Goal: Transaction & Acquisition: Purchase product/service

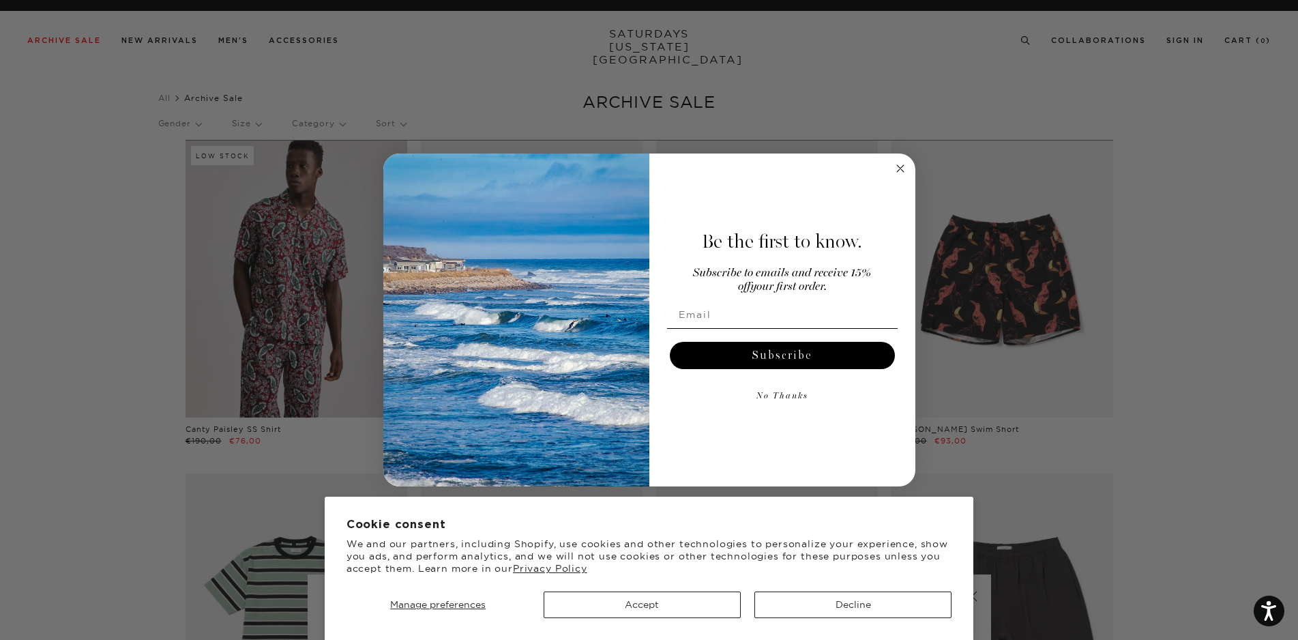
click at [898, 169] on circle "Close dialog" at bounding box center [900, 169] width 16 height 16
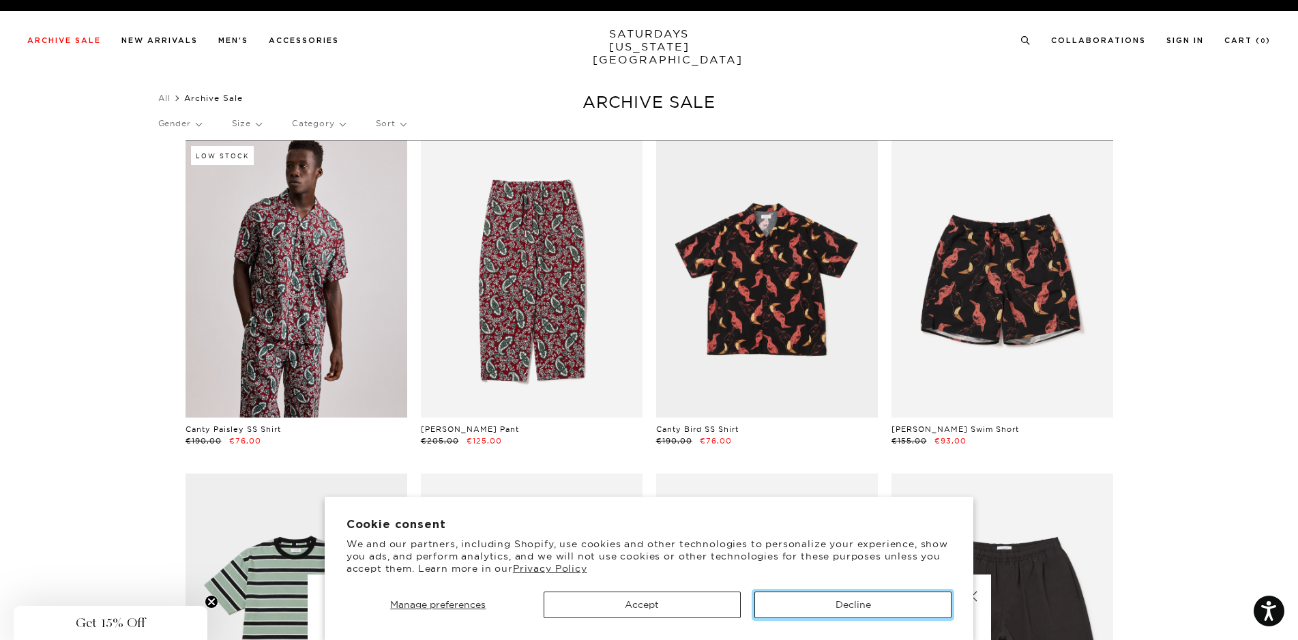
click at [828, 608] on button "Decline" at bounding box center [852, 604] width 197 height 27
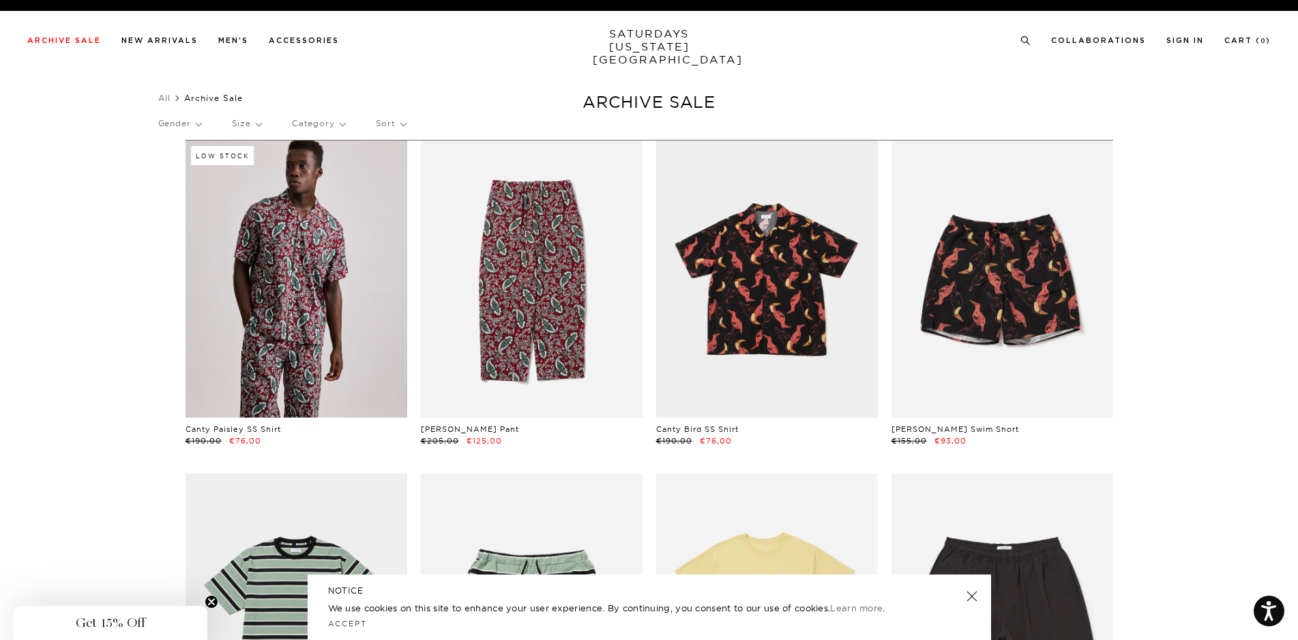
click at [399, 121] on p "Sort" at bounding box center [391, 123] width 30 height 31
click at [447, 203] on p "Price (Lowest-highest)" at bounding box center [428, 206] width 104 height 18
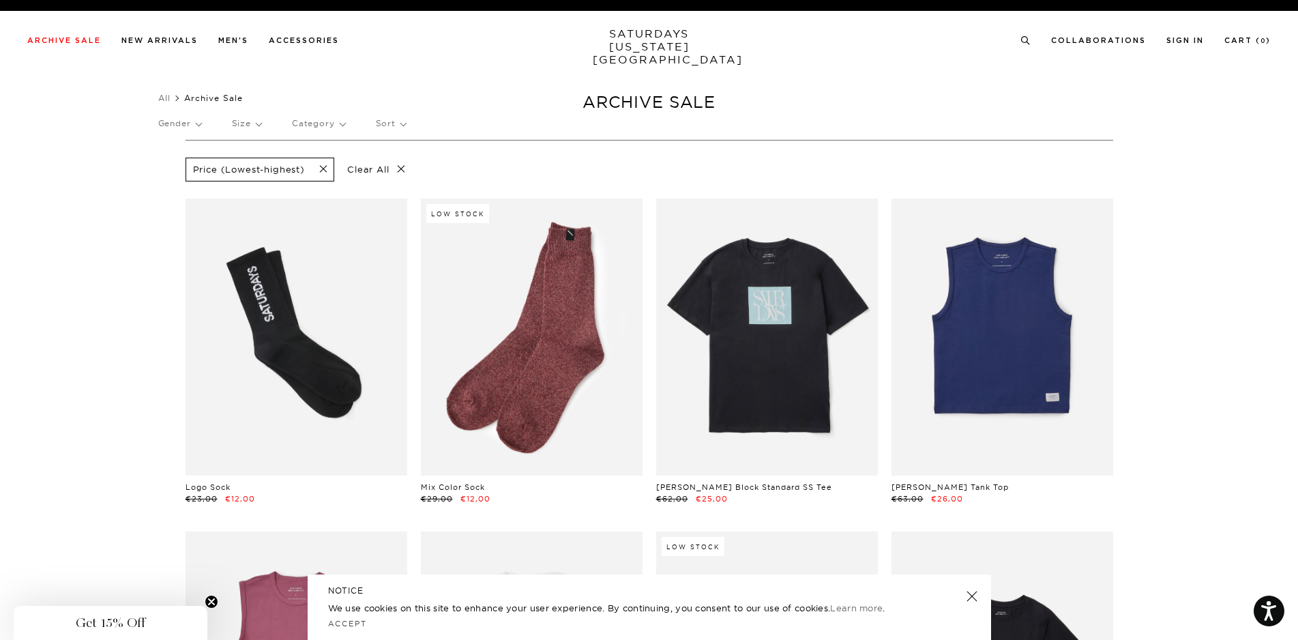
click at [627, 42] on link "SATURDAYS NEW YORK CITY" at bounding box center [649, 46] width 113 height 39
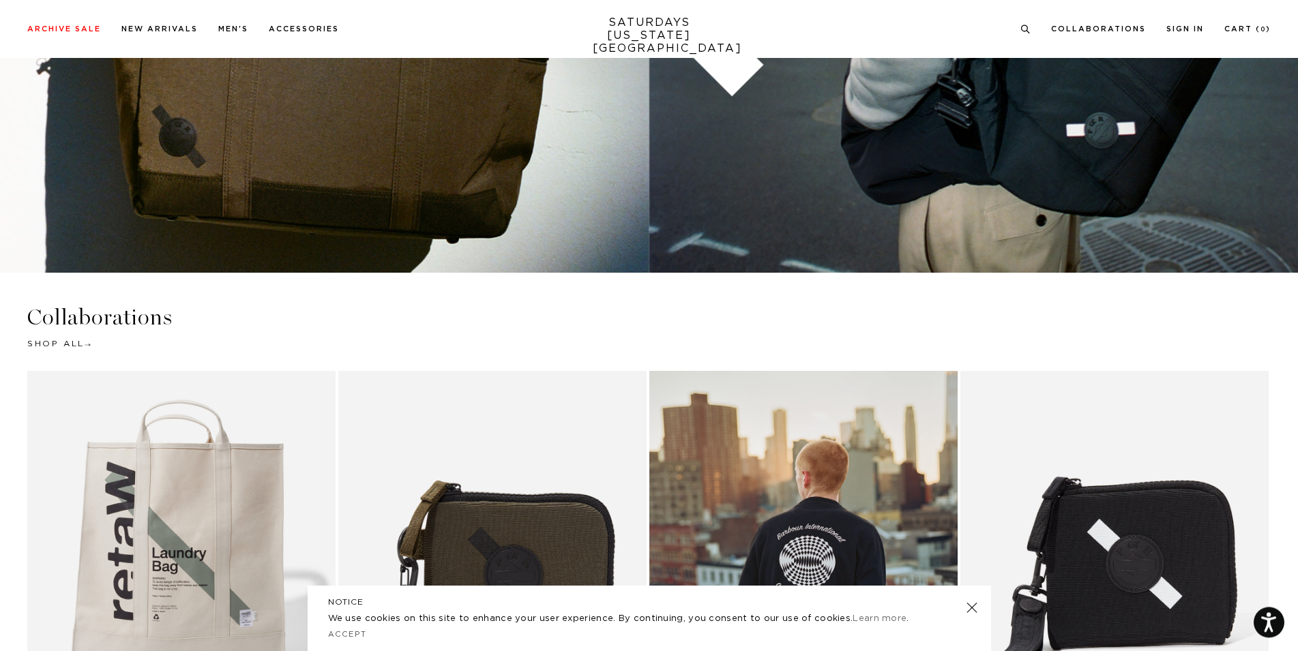
scroll to position [3267, 0]
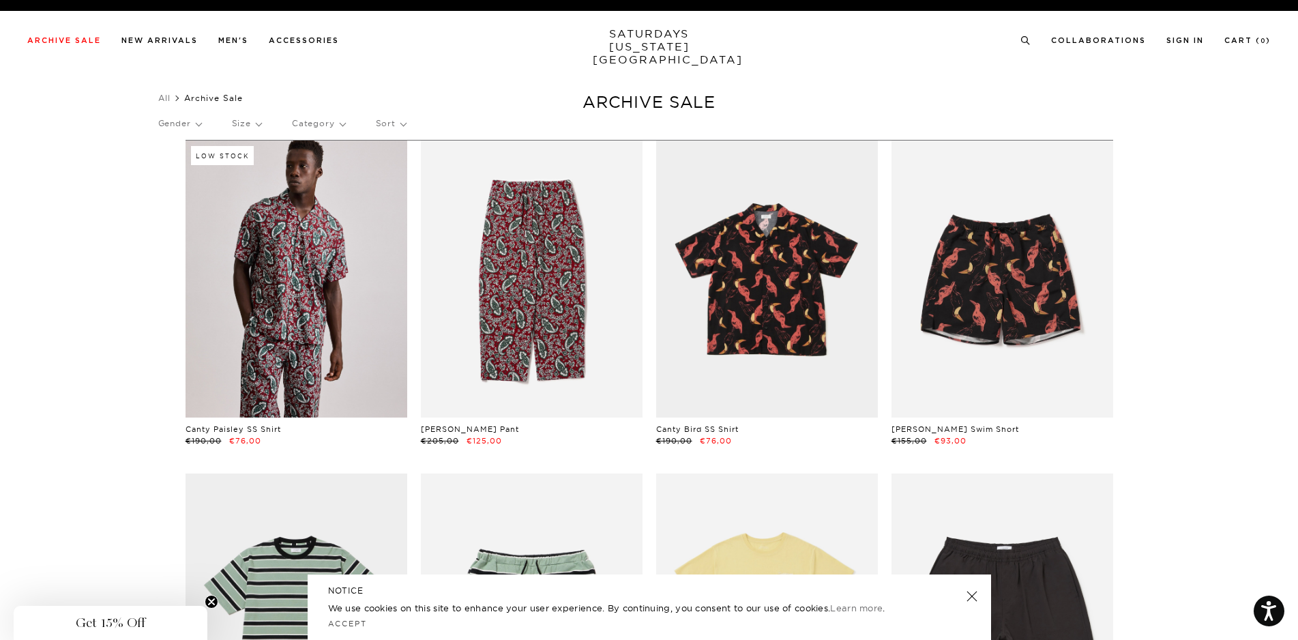
click at [975, 596] on link at bounding box center [970, 595] width 19 height 19
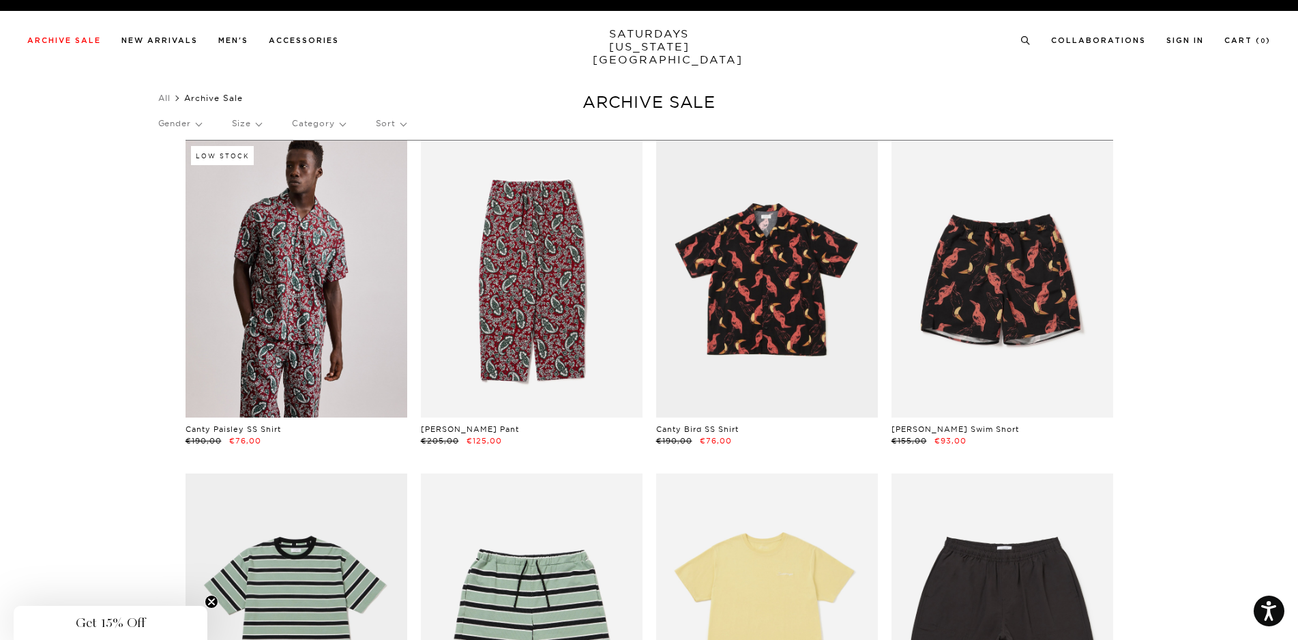
click at [380, 122] on div "Gender Size Category Sort" at bounding box center [649, 123] width 982 height 31
click at [386, 123] on p "Sort" at bounding box center [391, 123] width 30 height 31
click at [401, 200] on p "Price (Lowest-highest)" at bounding box center [428, 206] width 104 height 18
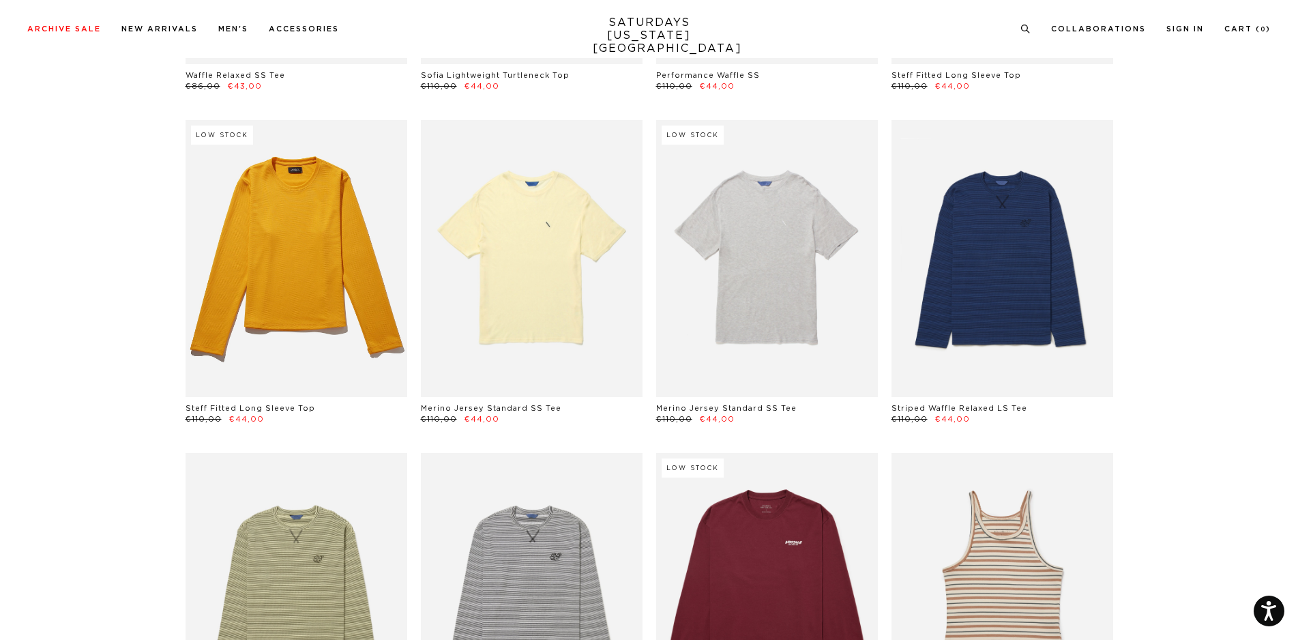
scroll to position [3408, 0]
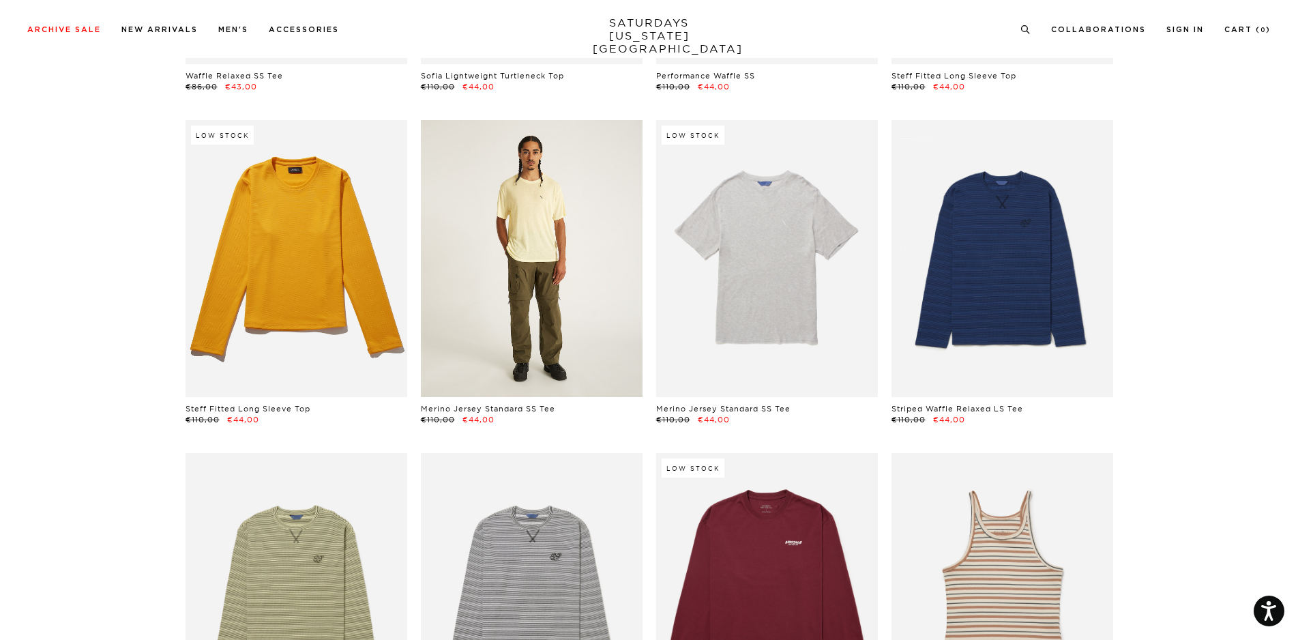
click at [548, 305] on link at bounding box center [532, 258] width 222 height 277
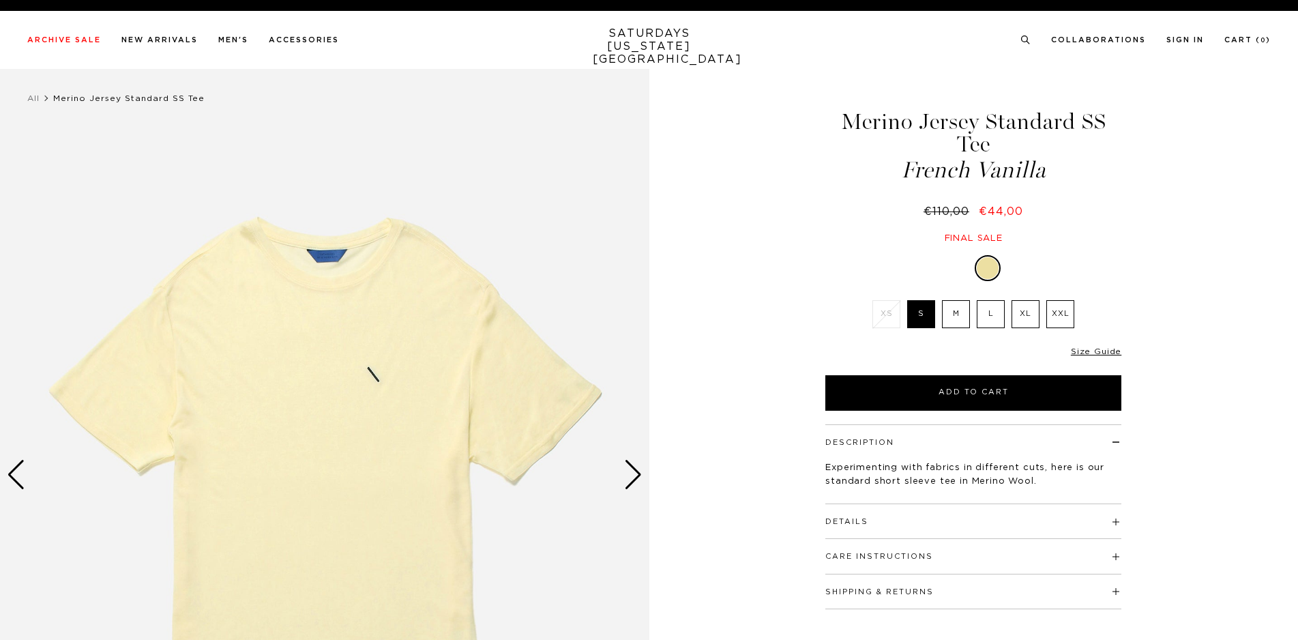
select select "recent"
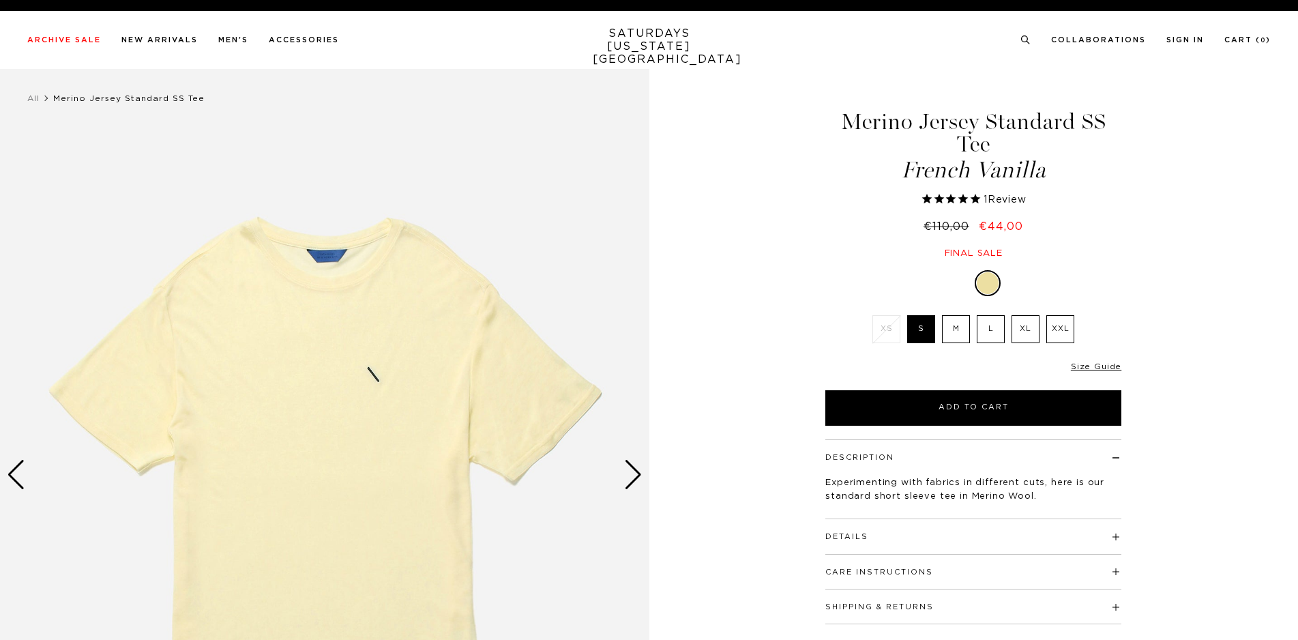
click at [984, 329] on label "L" at bounding box center [990, 329] width 28 height 28
click at [0, 0] on input "L" at bounding box center [0, 0] width 0 height 0
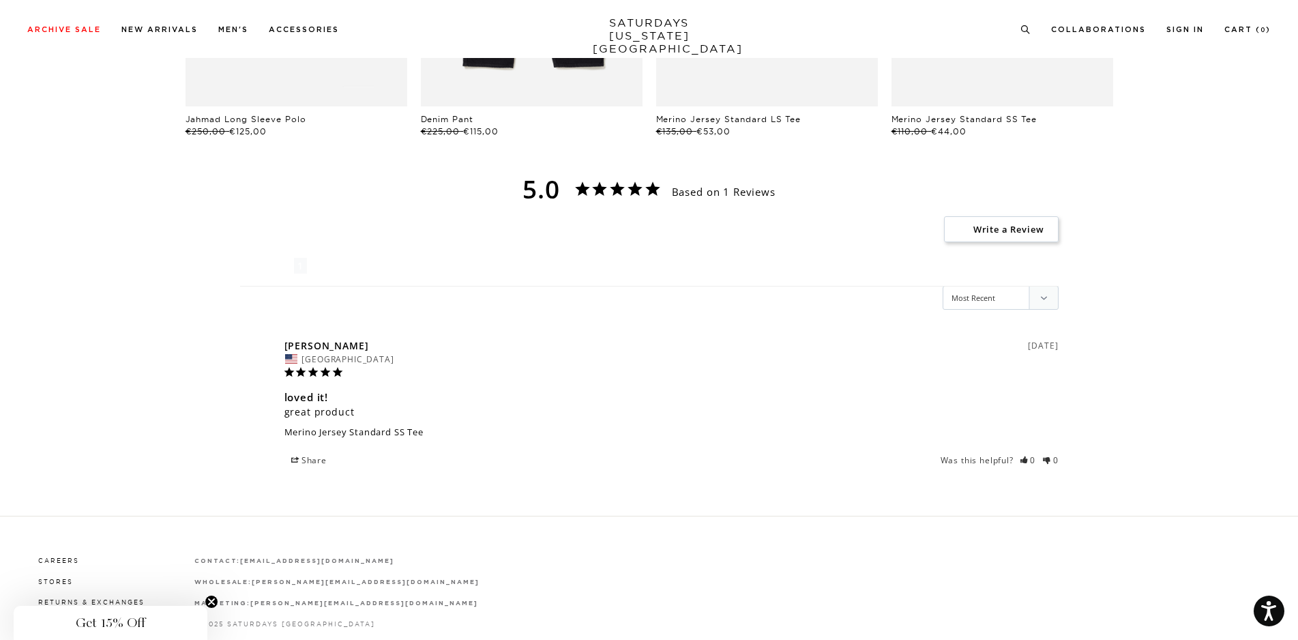
scroll to position [1289, 0]
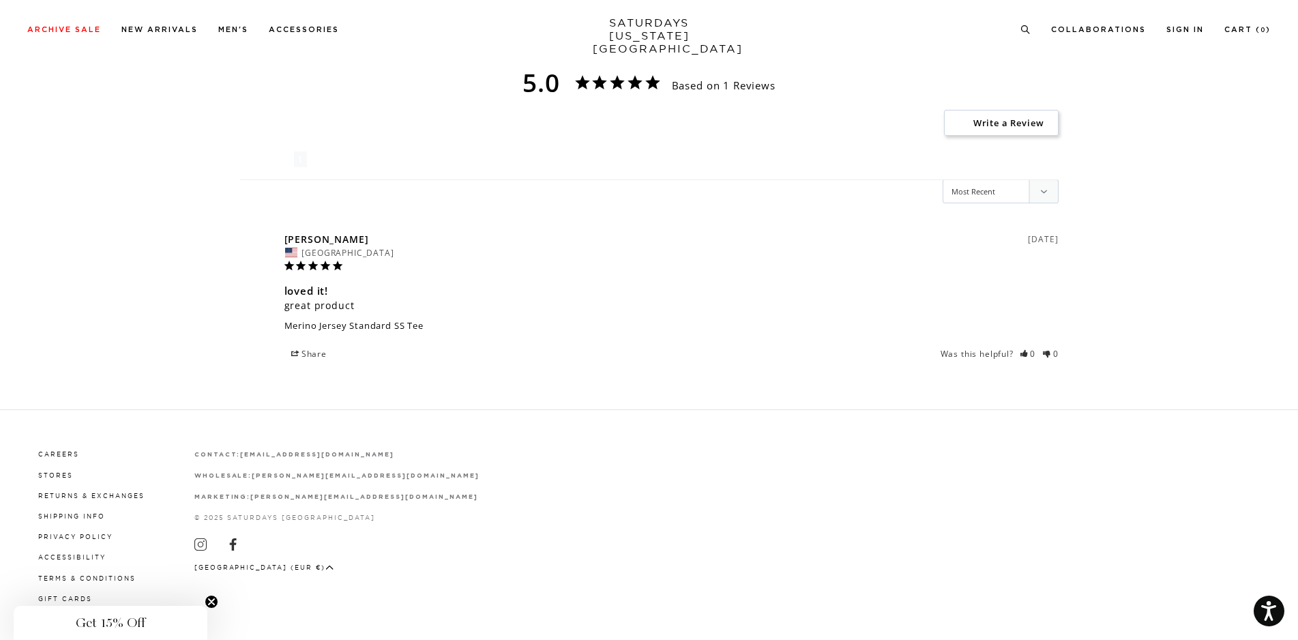
click at [325, 565] on icon "button" at bounding box center [329, 567] width 8 height 5
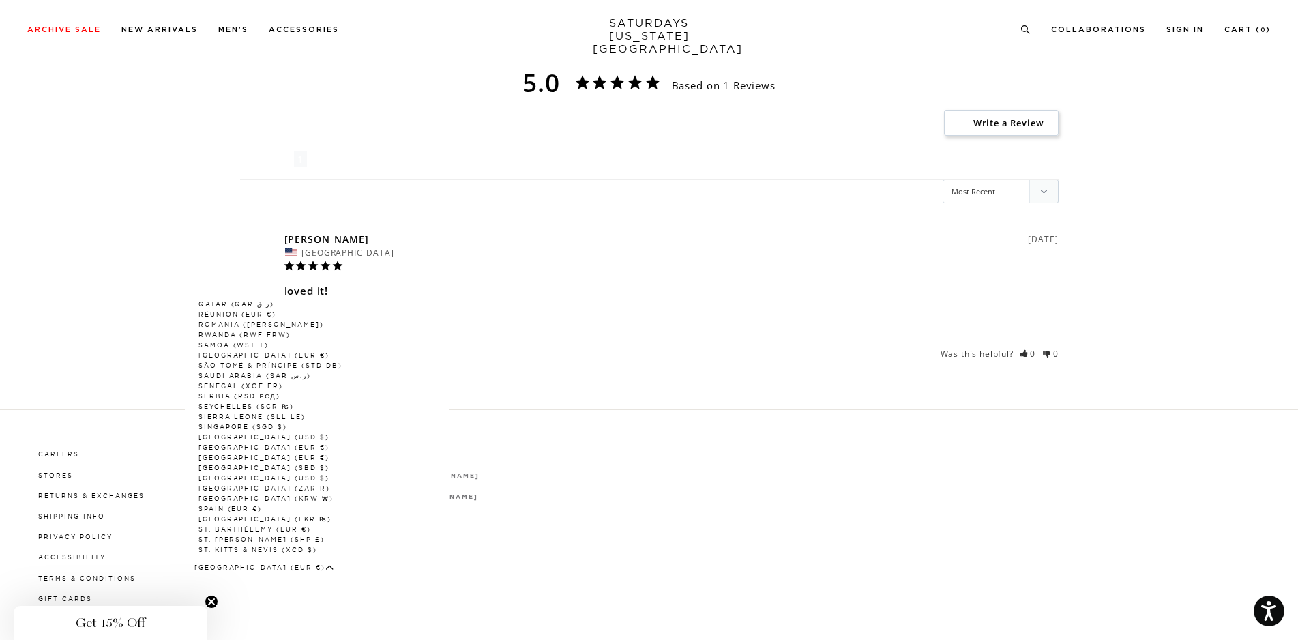
scroll to position [1817, 0]
click at [233, 453] on link "[GEOGRAPHIC_DATA] (USD $)" at bounding box center [264, 457] width 132 height 8
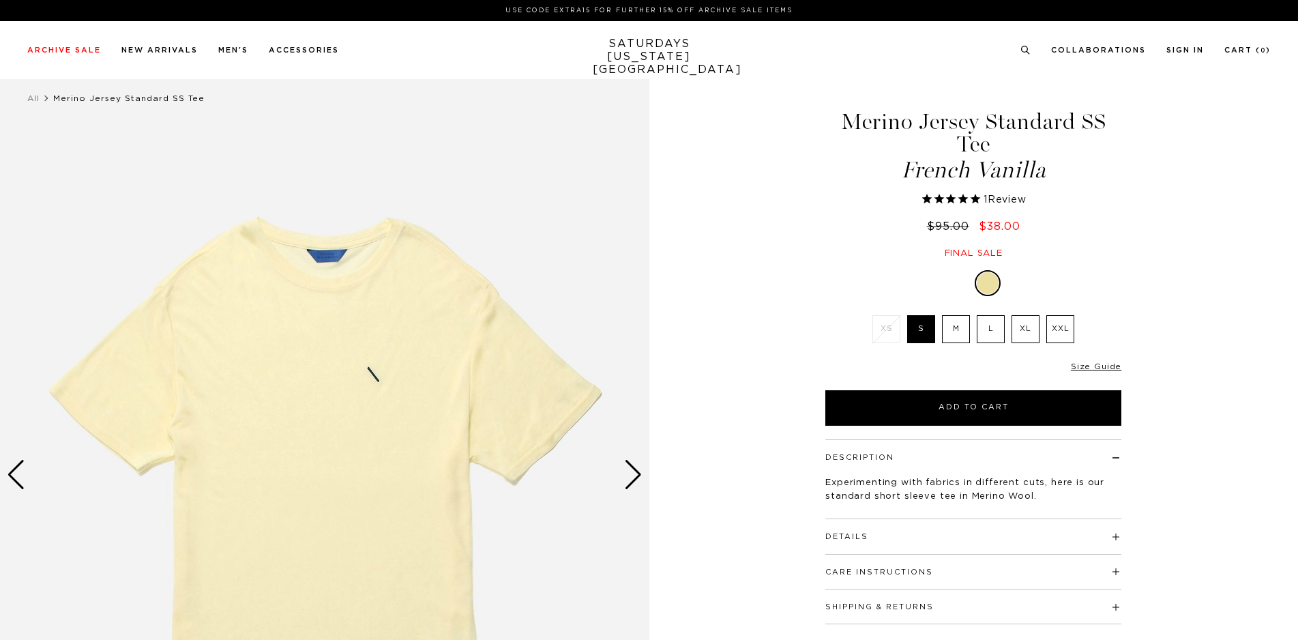
select select "recent"
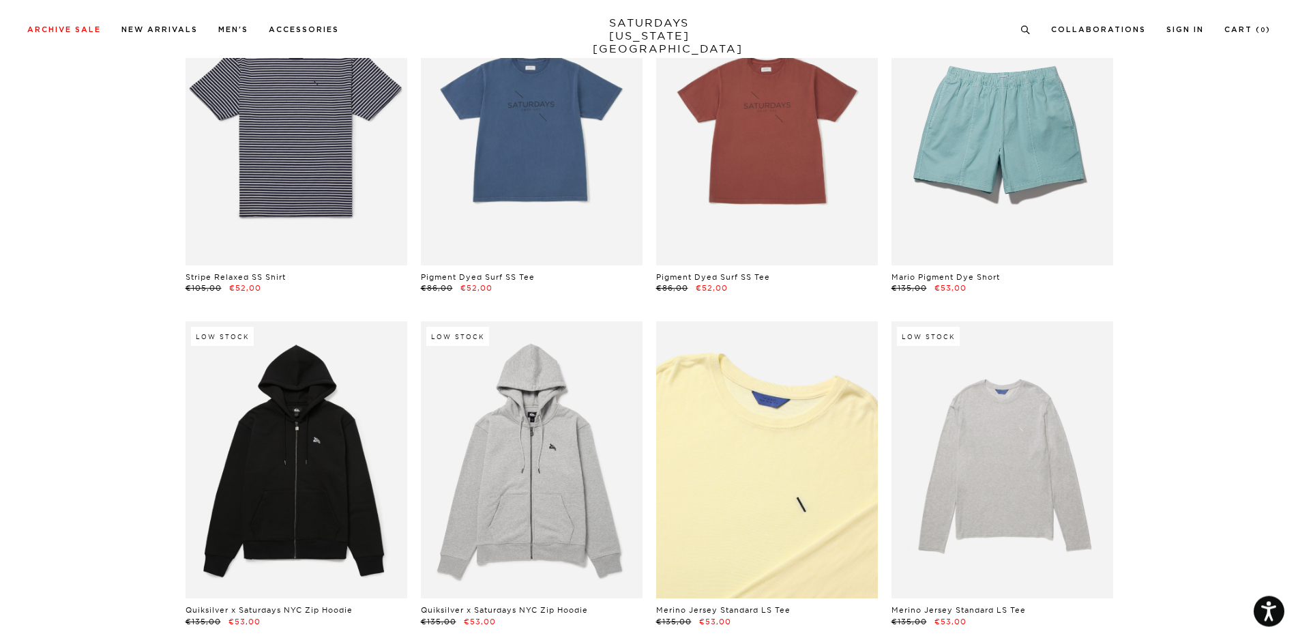
scroll to position [5146, 0]
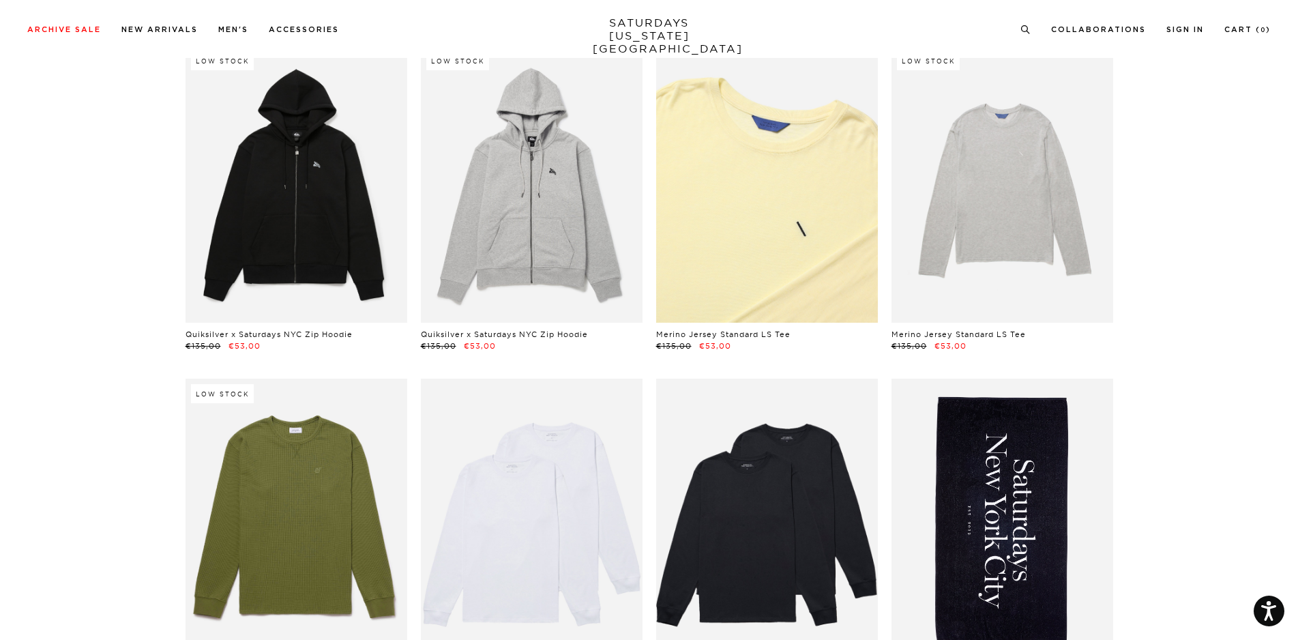
click at [801, 215] on link at bounding box center [767, 184] width 222 height 277
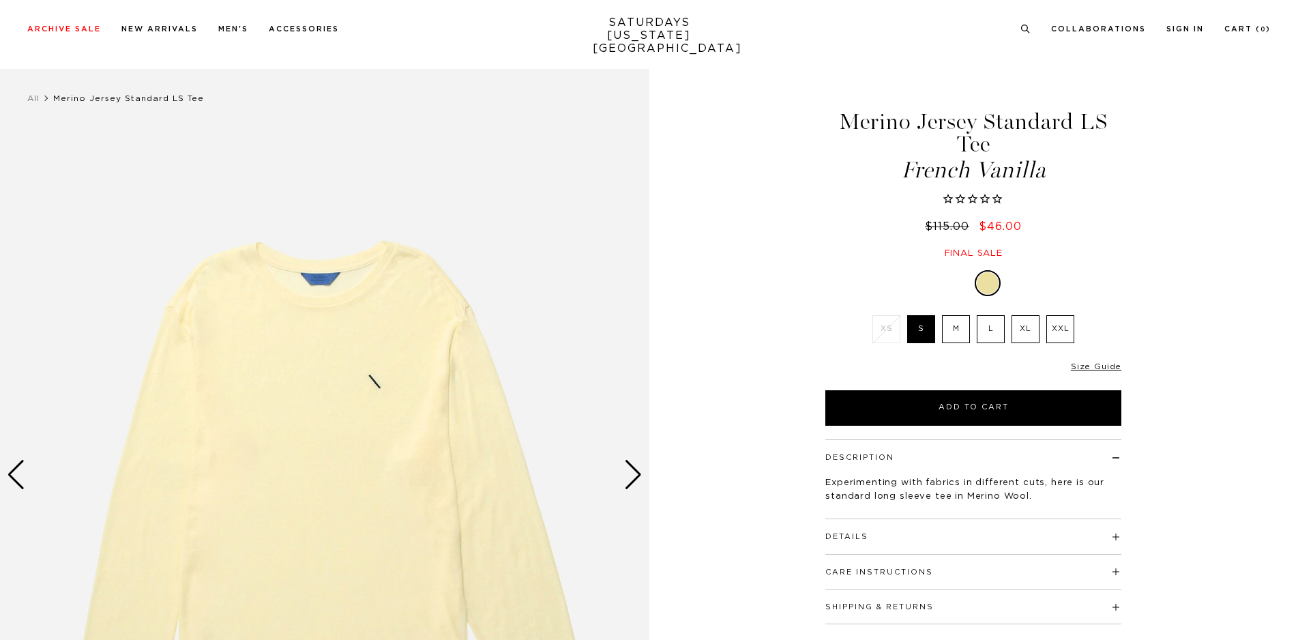
scroll to position [70, 0]
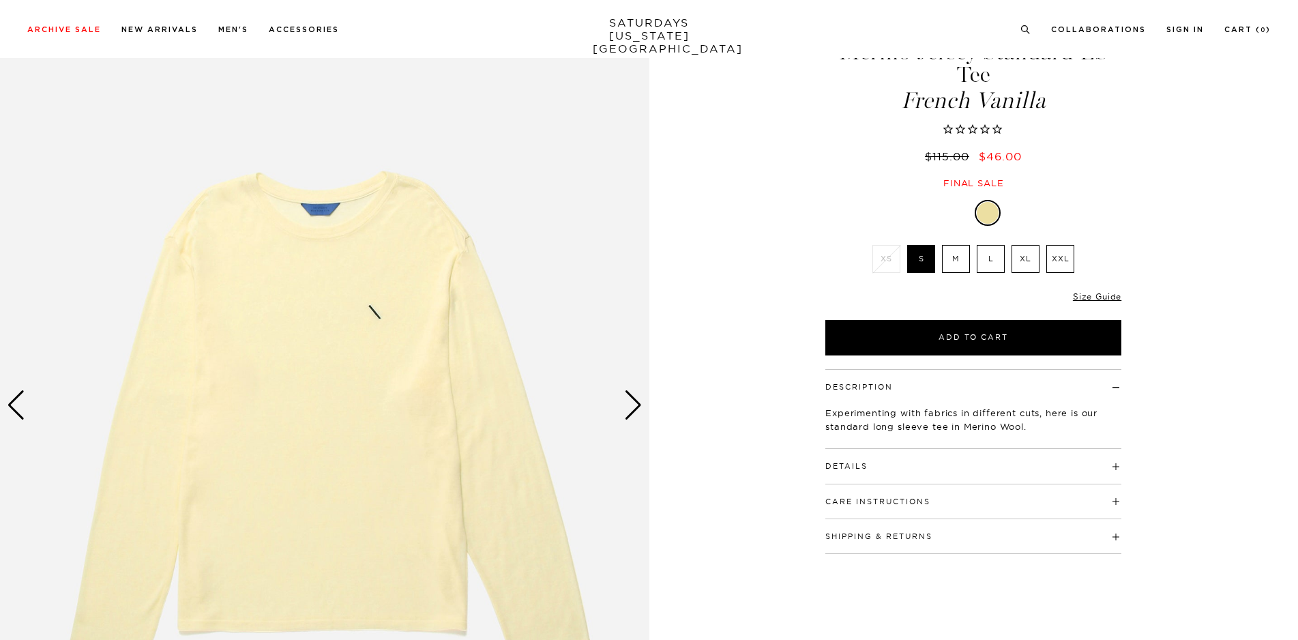
click at [1002, 253] on label "L" at bounding box center [990, 259] width 28 height 28
click at [0, 0] on input "L" at bounding box center [0, 0] width 0 height 0
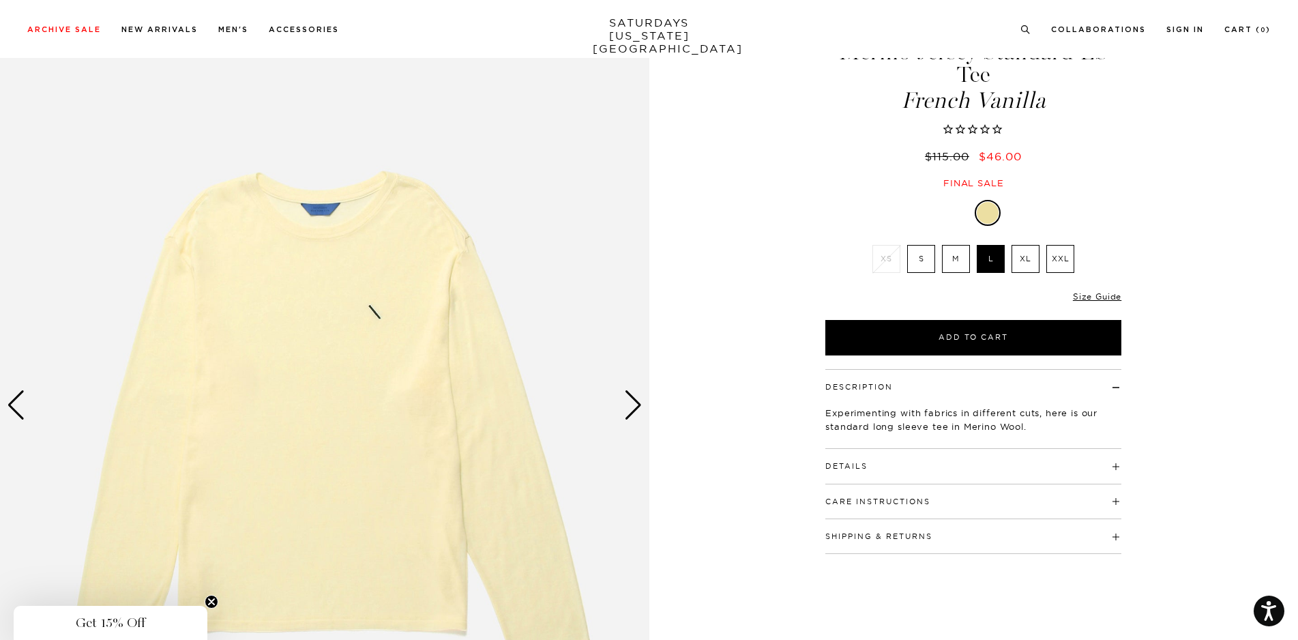
click at [932, 468] on h4 "Details" at bounding box center [973, 460] width 296 height 23
click at [922, 559] on button "Care Instructions" at bounding box center [877, 556] width 105 height 8
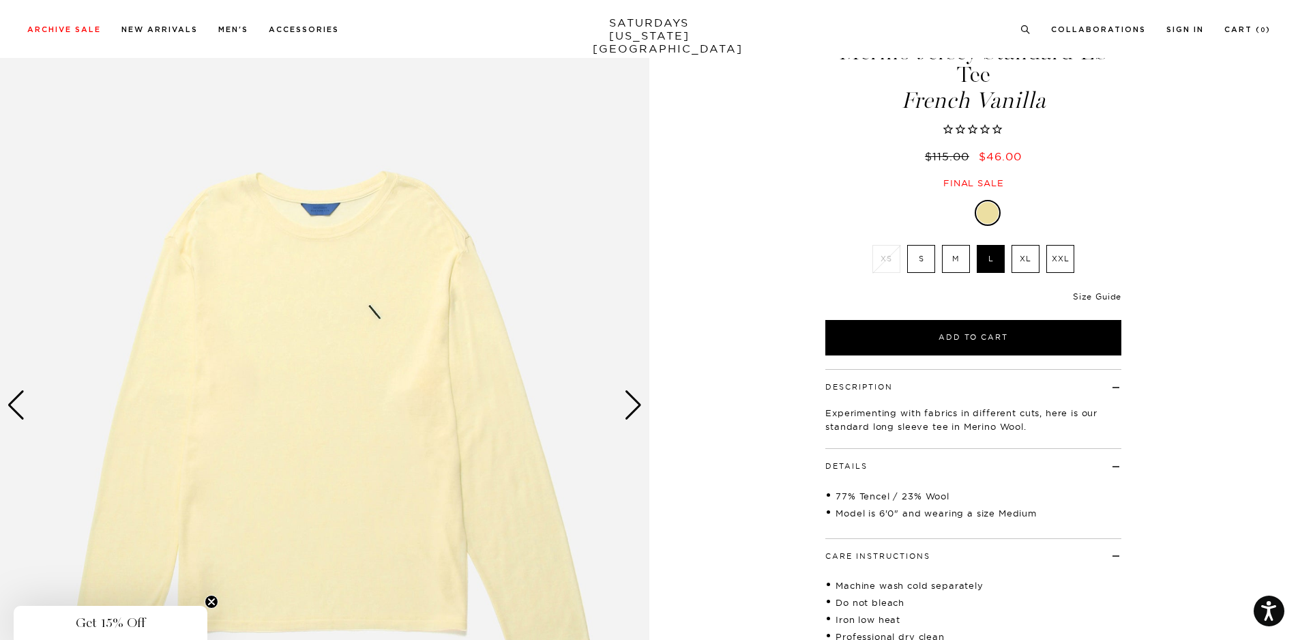
click at [1090, 294] on link "Size Guide" at bounding box center [1097, 296] width 48 height 10
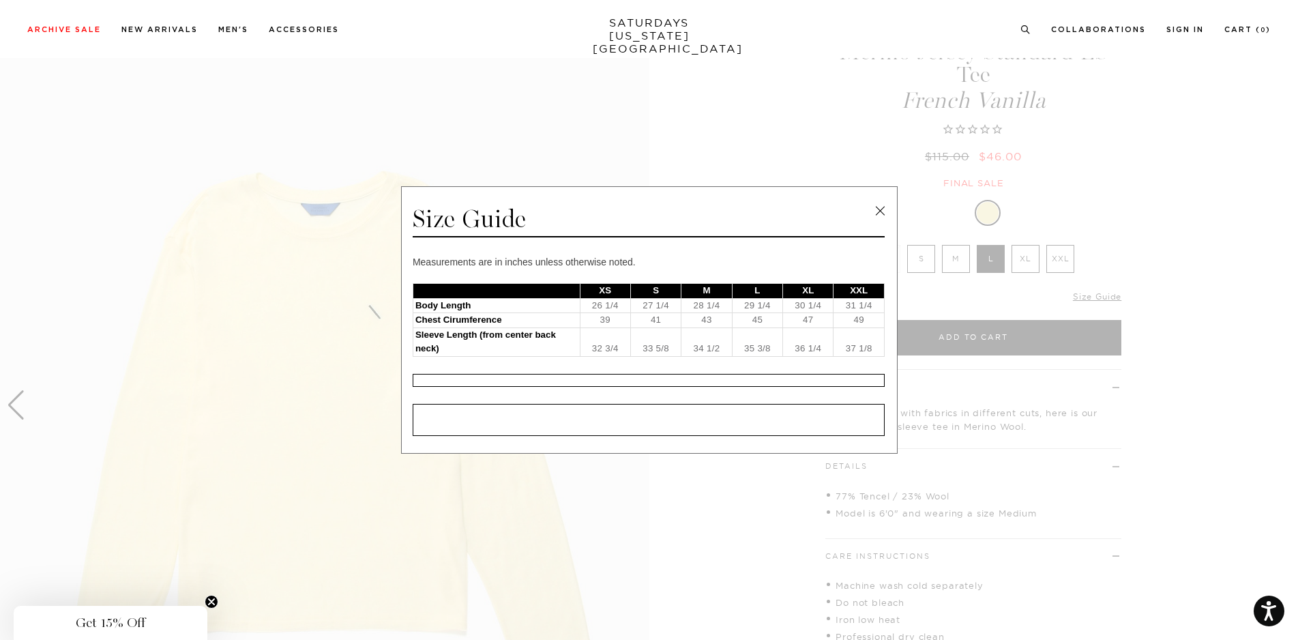
click at [878, 211] on link at bounding box center [879, 210] width 20 height 20
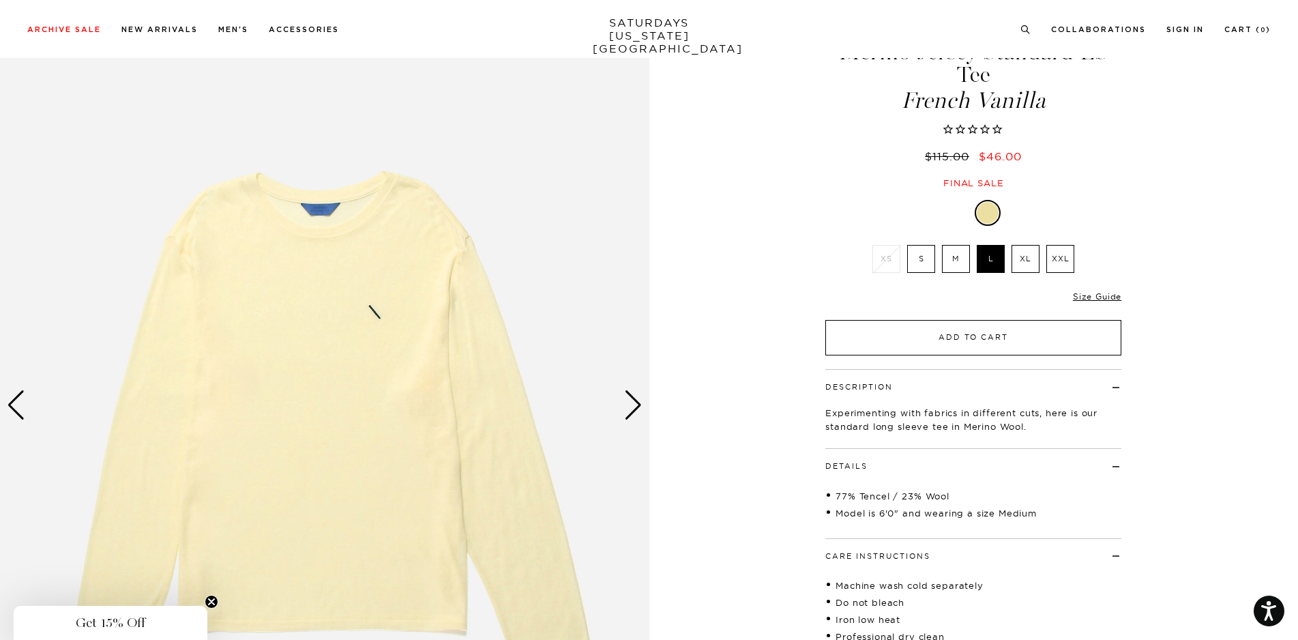
click at [1019, 333] on button "Add to Cart" at bounding box center [973, 337] width 296 height 35
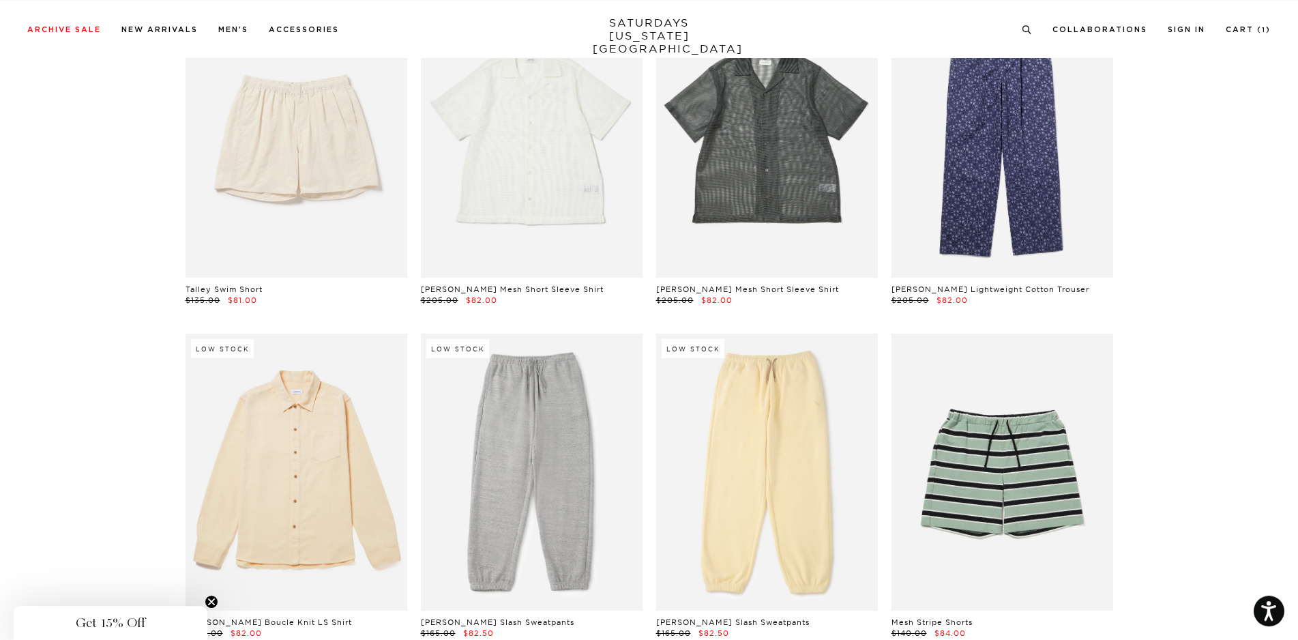
scroll to position [19890, 0]
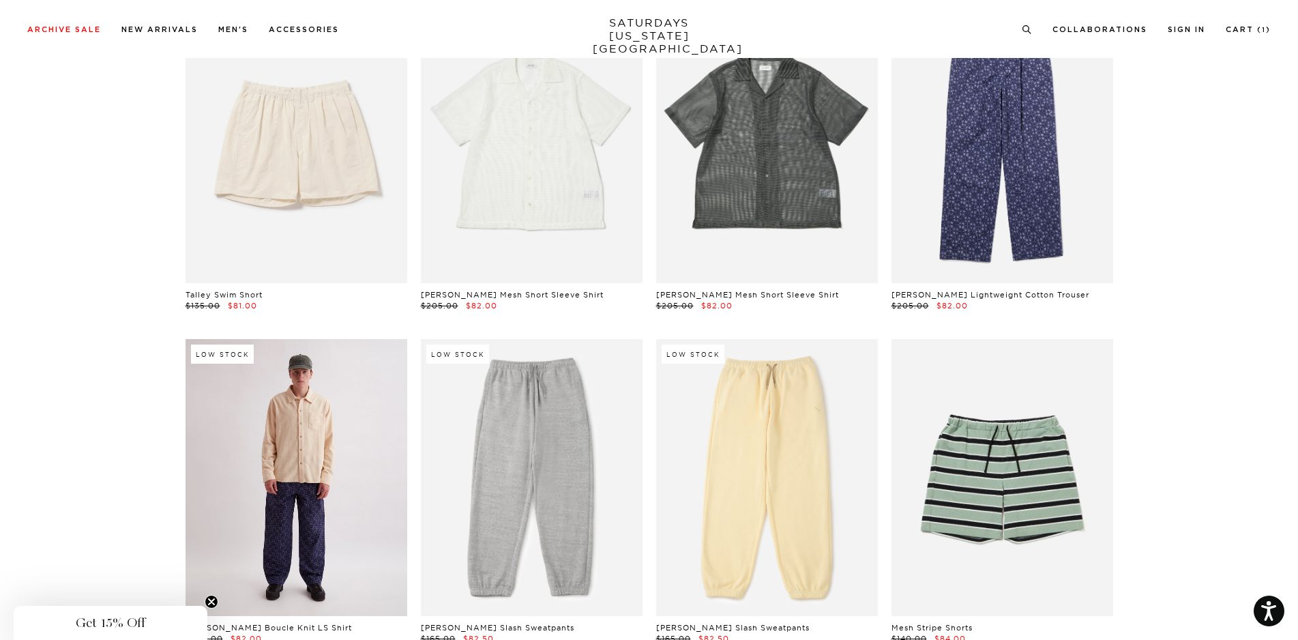
click at [327, 413] on link at bounding box center [296, 477] width 222 height 277
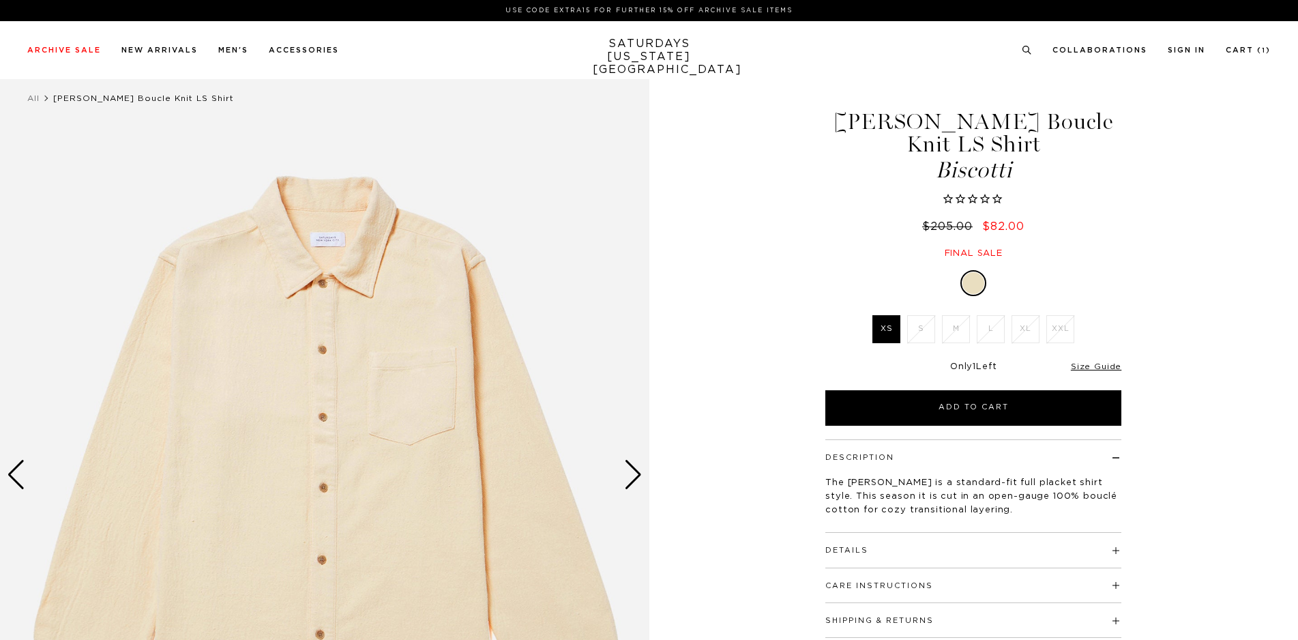
click at [635, 487] on div "Next slide" at bounding box center [633, 475] width 18 height 30
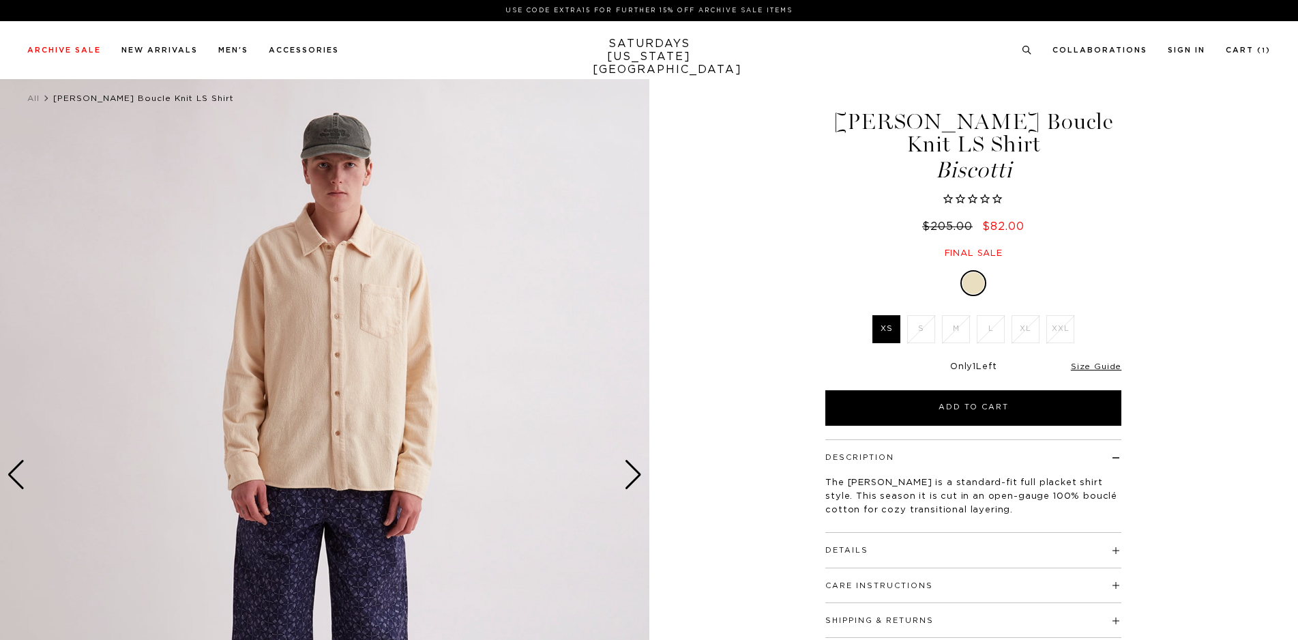
click at [635, 487] on div "Next slide" at bounding box center [633, 475] width 18 height 30
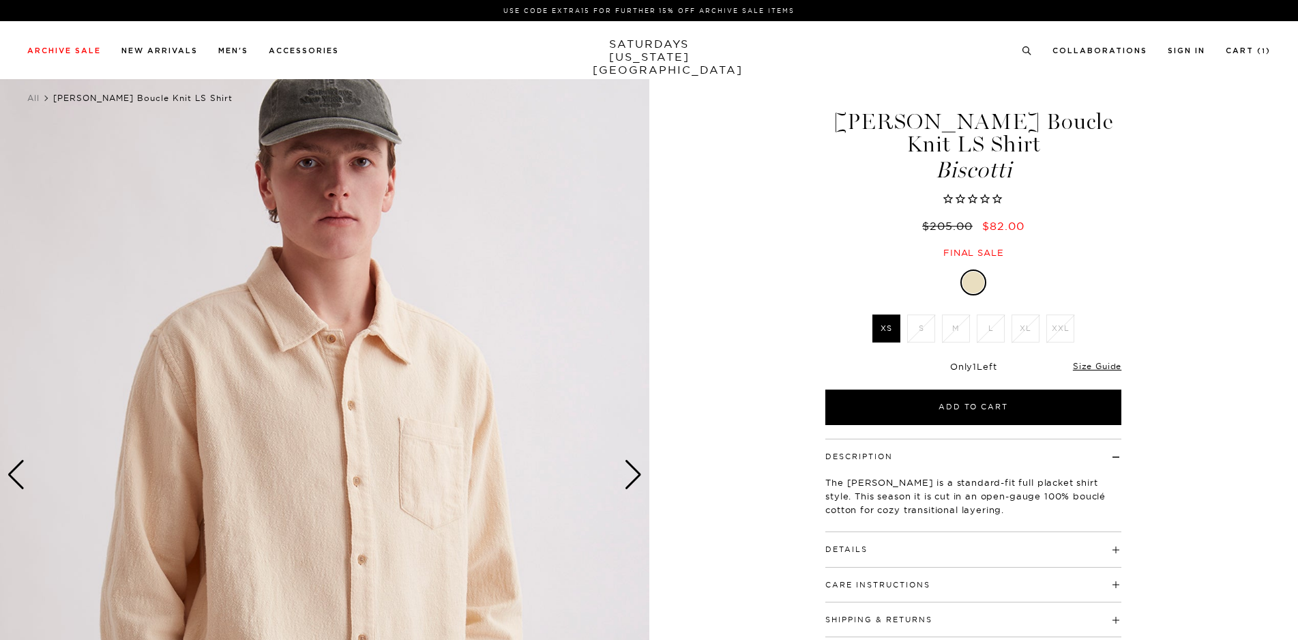
click at [635, 487] on div "Next slide" at bounding box center [633, 475] width 18 height 30
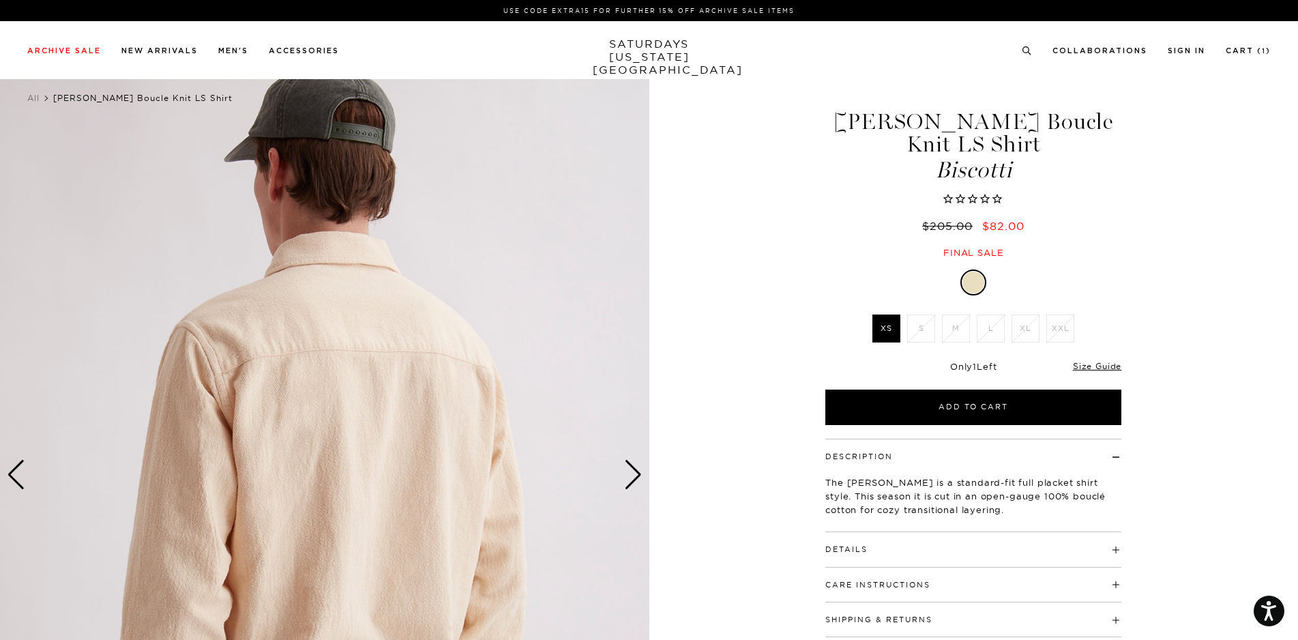
click at [635, 487] on div "Next slide" at bounding box center [633, 475] width 18 height 30
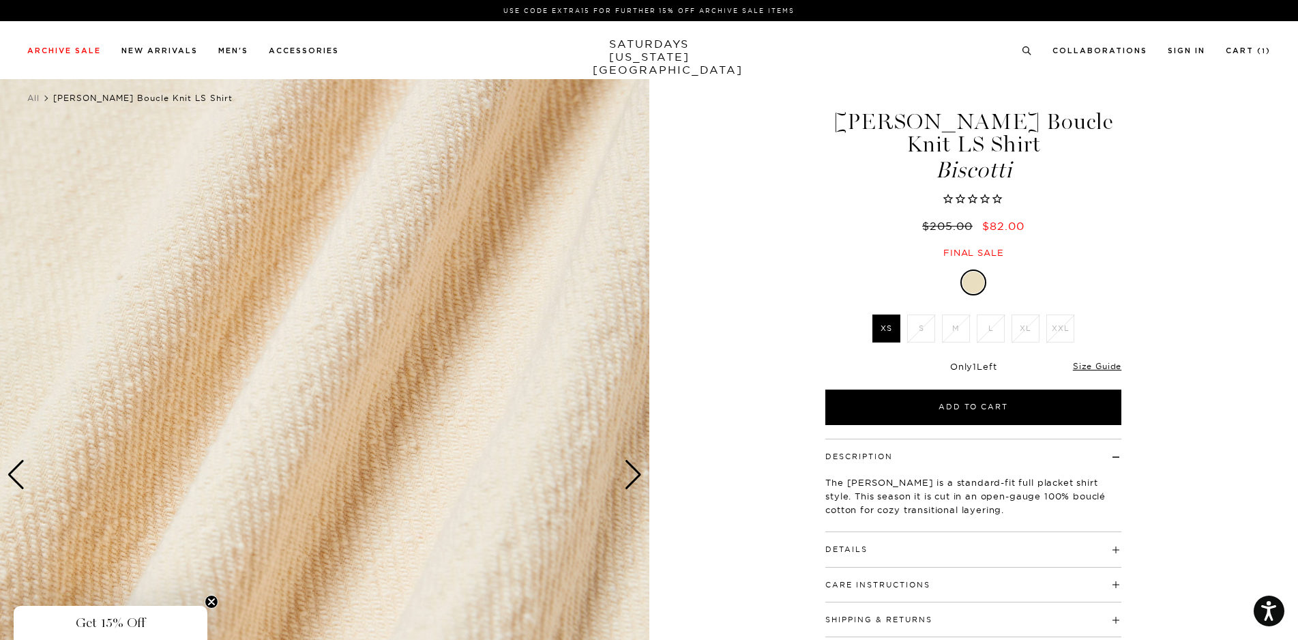
click at [640, 490] on div "Next slide" at bounding box center [633, 475] width 18 height 30
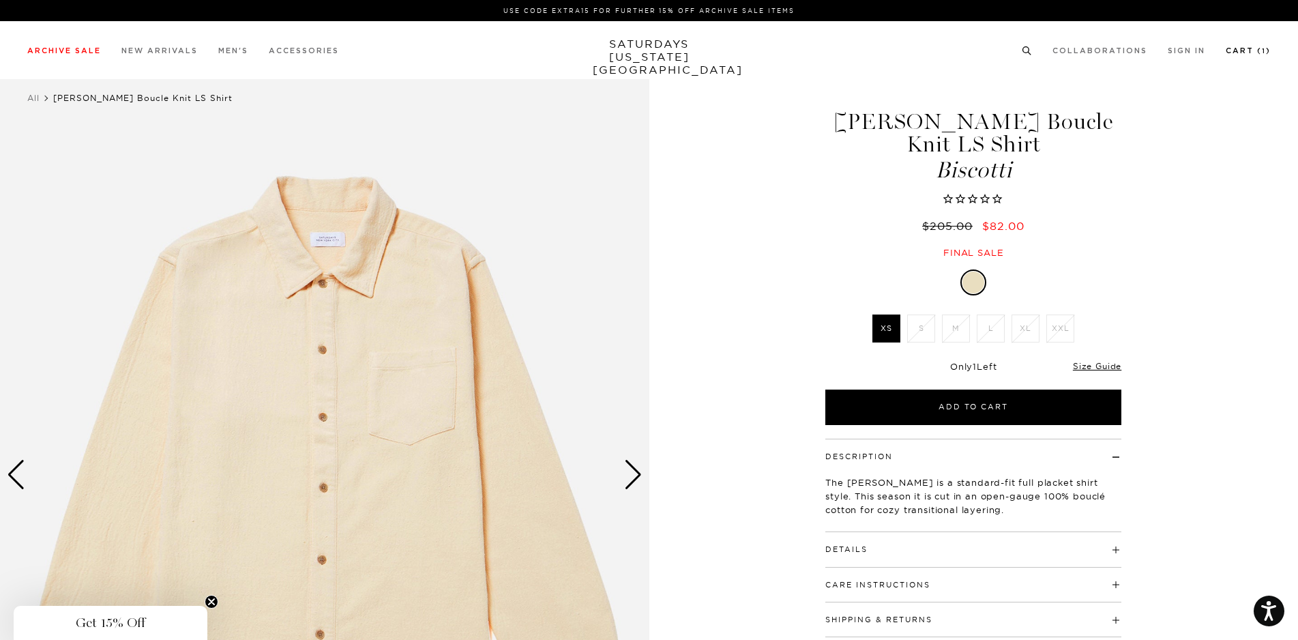
click at [1238, 50] on link "Cart ( 1 )" at bounding box center [1247, 51] width 45 height 8
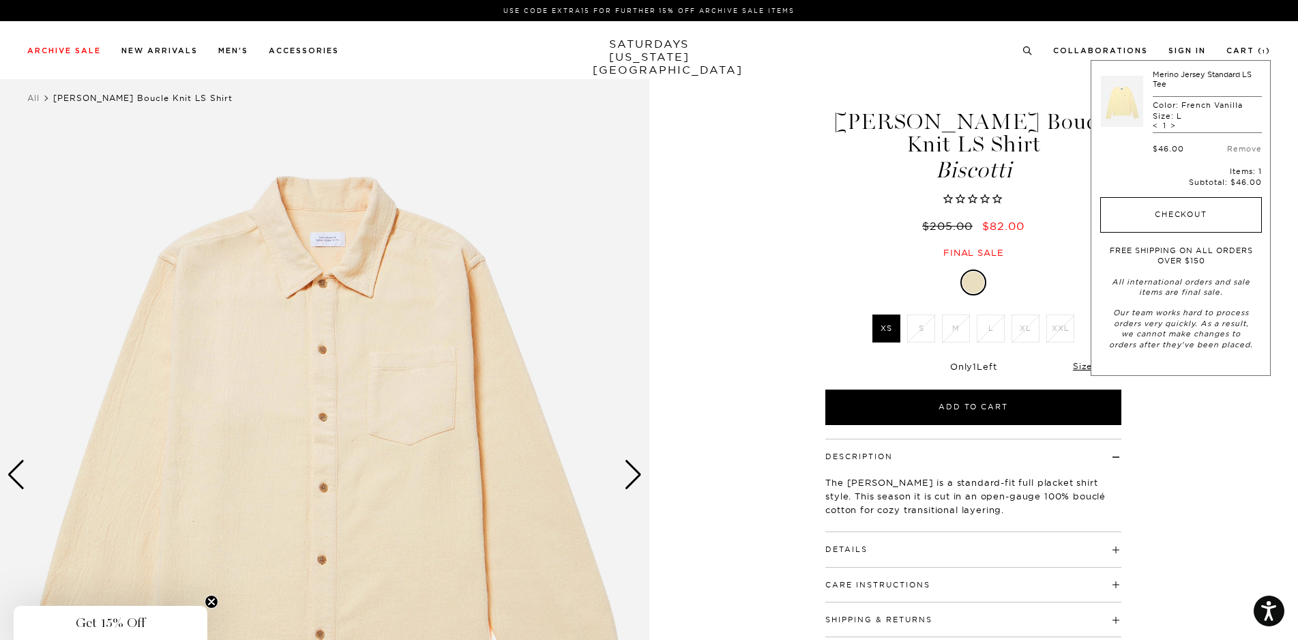
click at [1187, 222] on button "Checkout" at bounding box center [1181, 214] width 162 height 35
